Goal: Task Accomplishment & Management: Use online tool/utility

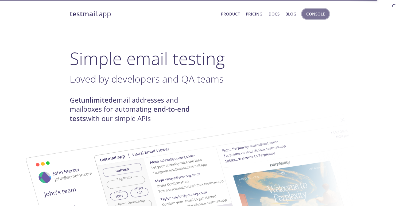
click at [314, 16] on span "Console" at bounding box center [315, 13] width 19 height 7
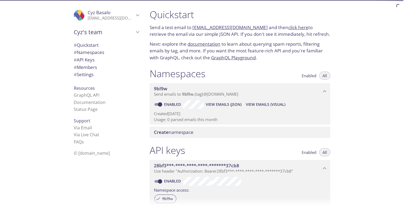
click at [264, 104] on span "View Emails (Visual)" at bounding box center [266, 104] width 40 height 6
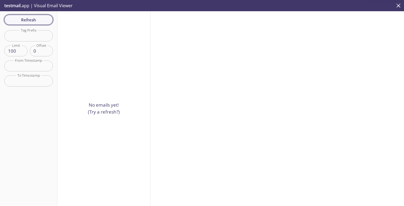
click at [37, 20] on span "Refresh" at bounding box center [29, 19] width 40 height 7
click at [37, 20] on div "Refresh Filters Tag Prefix Tag Prefix Limit 100 Limit Offset 0 Offset From Time…" at bounding box center [28, 108] width 57 height 194
click at [37, 20] on span "Refresh" at bounding box center [29, 19] width 40 height 7
